Goal: Task Accomplishment & Management: Complete application form

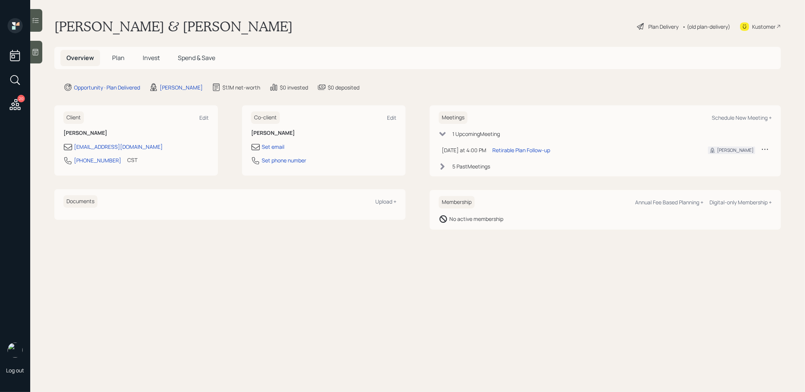
click at [665, 25] on div "Plan Delivery" at bounding box center [663, 27] width 30 height 8
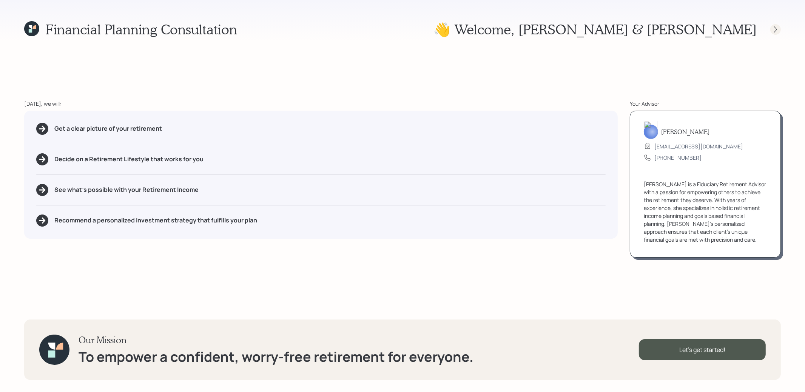
click at [778, 28] on icon at bounding box center [776, 30] width 8 height 8
